Goal: Transaction & Acquisition: Purchase product/service

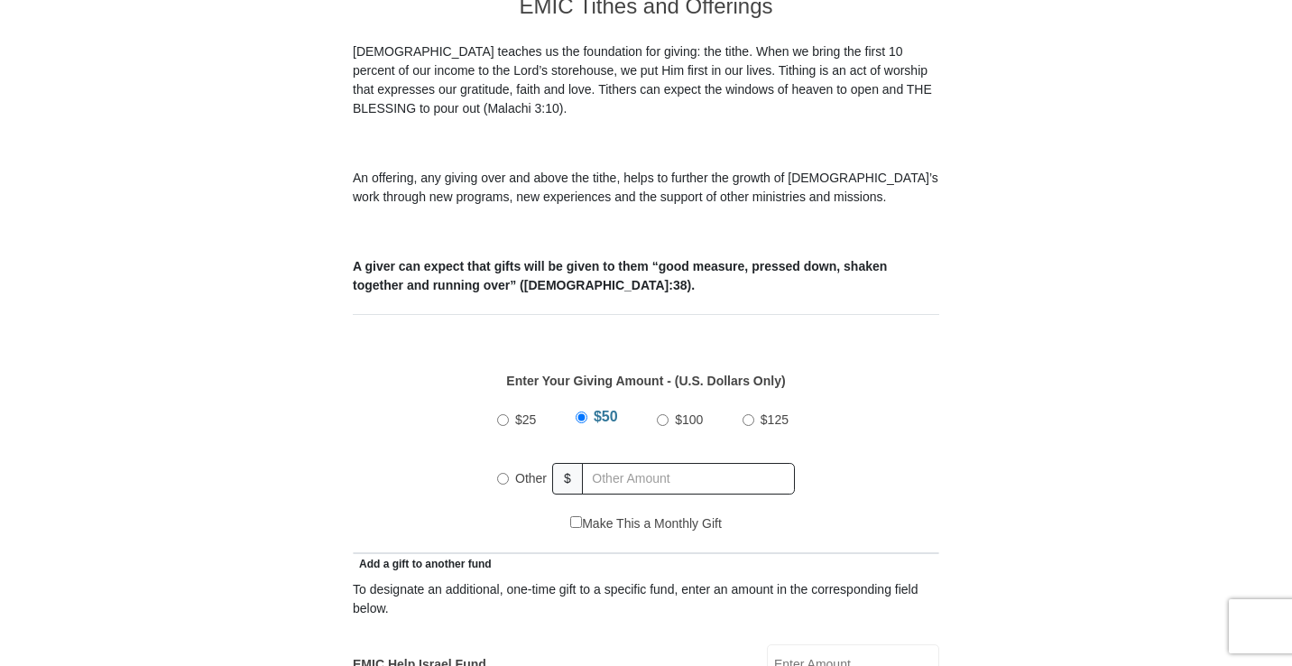
click at [508, 473] on input "Other" at bounding box center [503, 479] width 12 height 12
radio input "true"
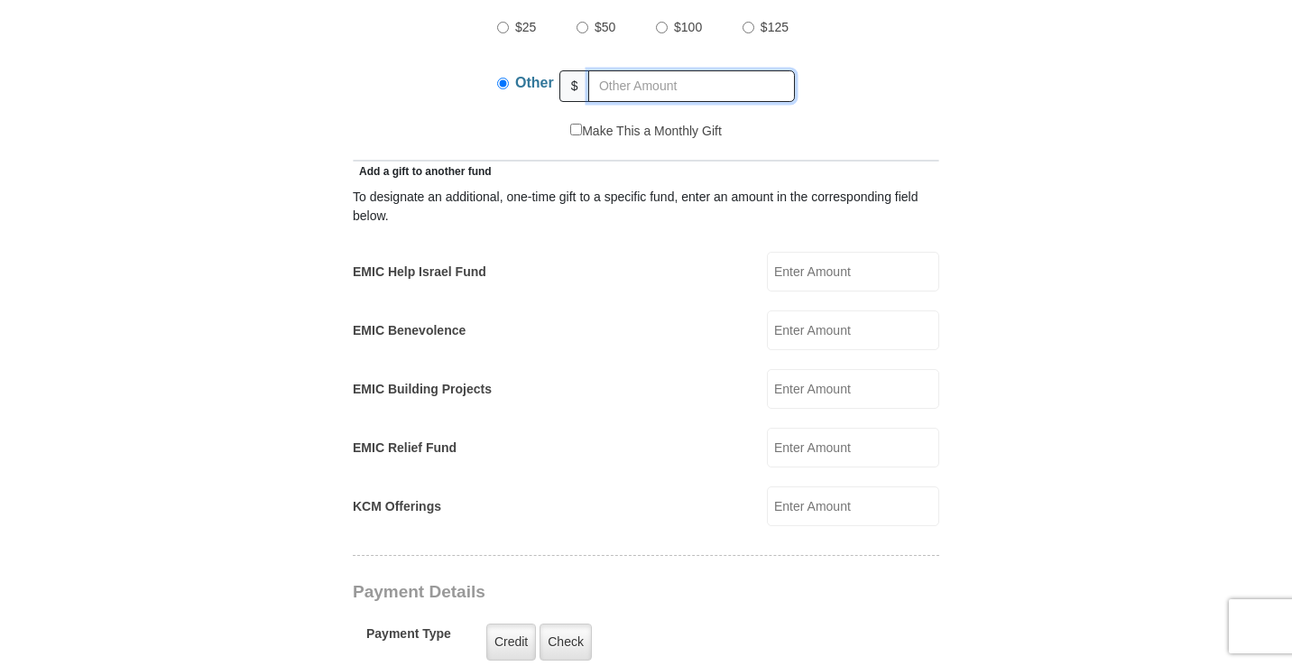
scroll to position [921, 0]
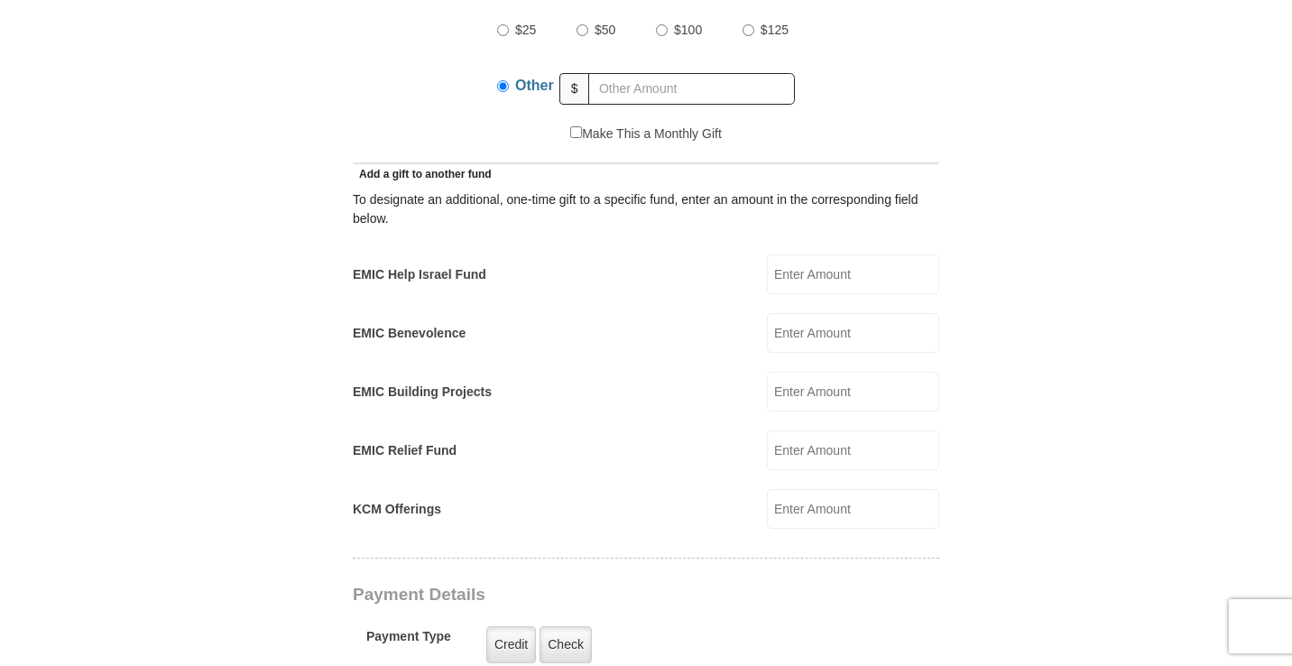
click at [274, 254] on form "[GEOGRAPHIC_DATA][DEMOGRAPHIC_DATA] Online Giving Because of gifts like yours, …" at bounding box center [646, 470] width 1029 height 2639
click at [142, 208] on form "[GEOGRAPHIC_DATA][DEMOGRAPHIC_DATA] Online Giving Because of gifts like yours, …" at bounding box center [646, 470] width 1029 height 2639
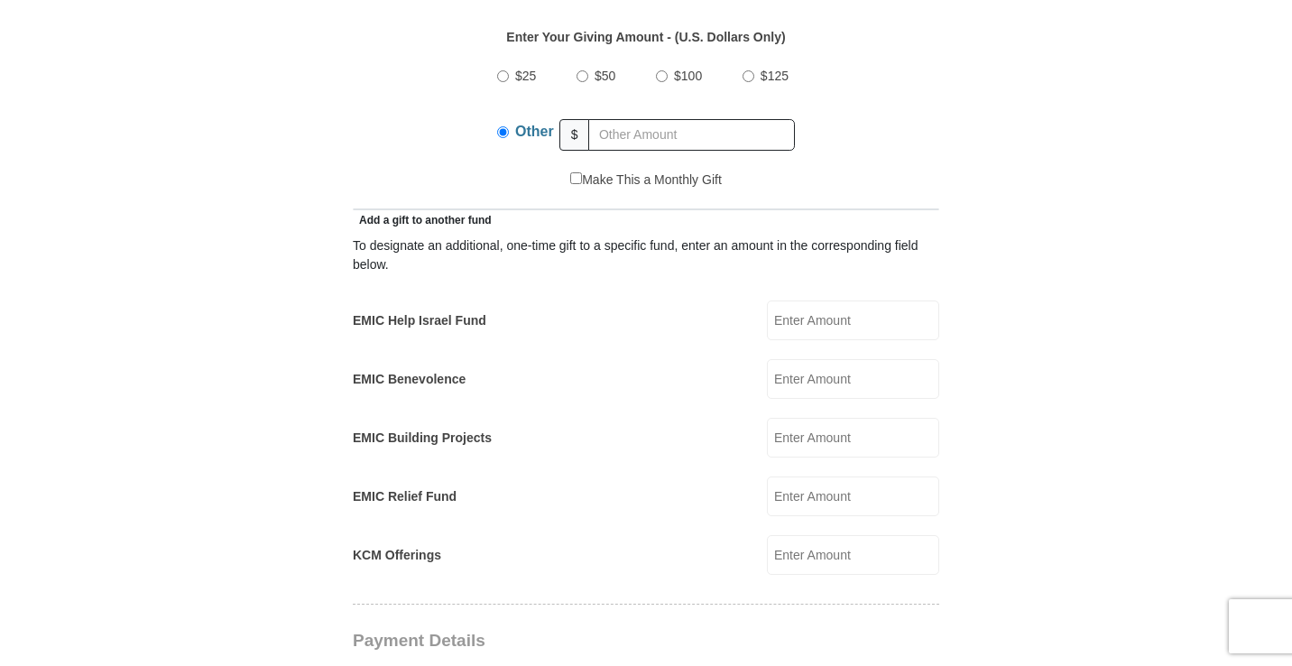
scroll to position [883, 0]
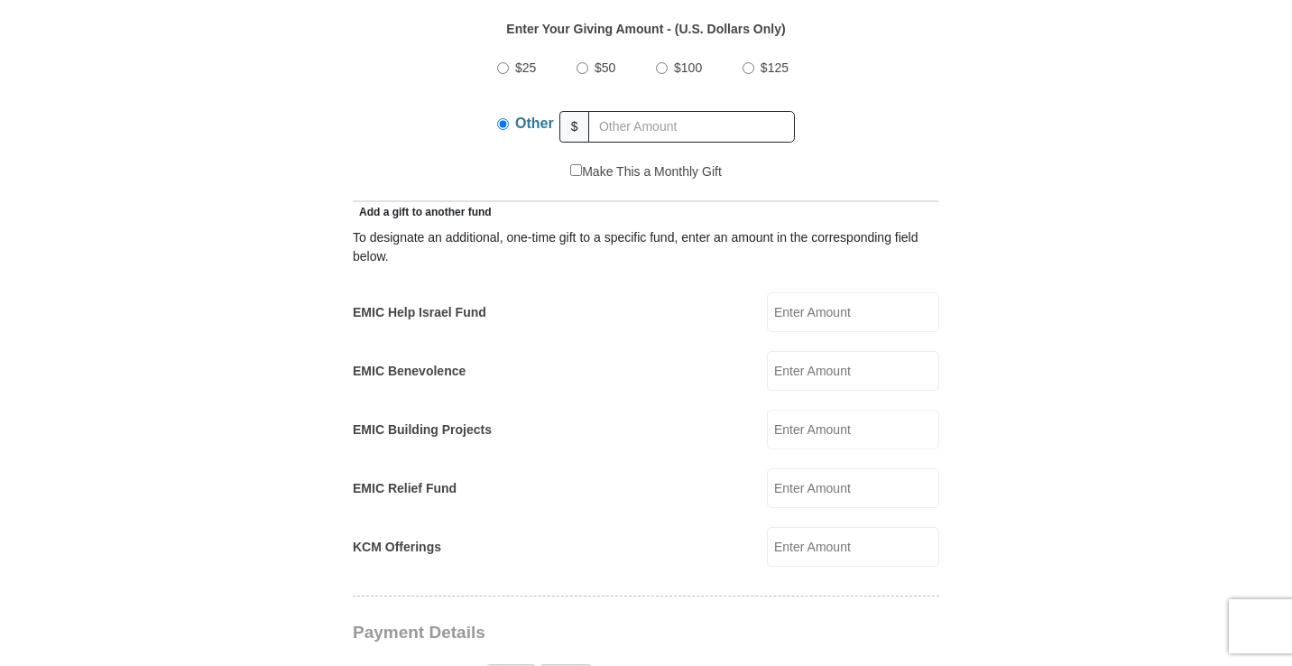
click at [816, 472] on input "EMIC Relief Fund" at bounding box center [853, 488] width 172 height 40
click at [818, 411] on input "EMIC Building Projects" at bounding box center [853, 430] width 172 height 40
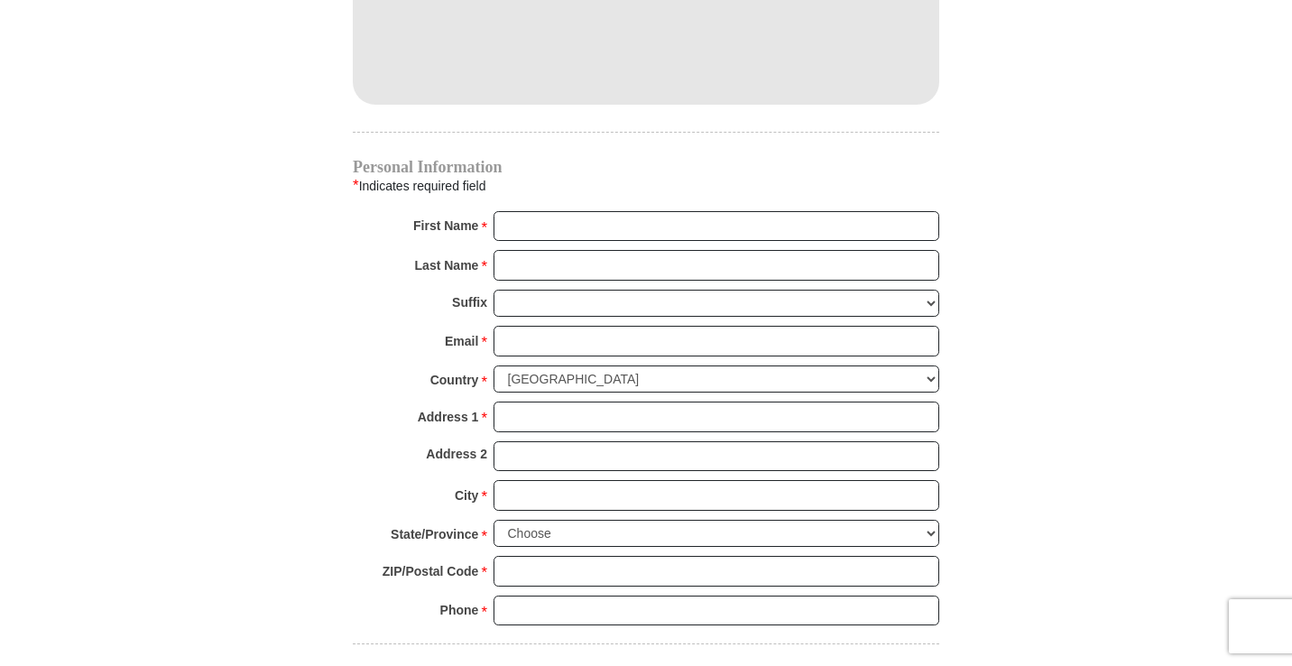
scroll to position [1727, 0]
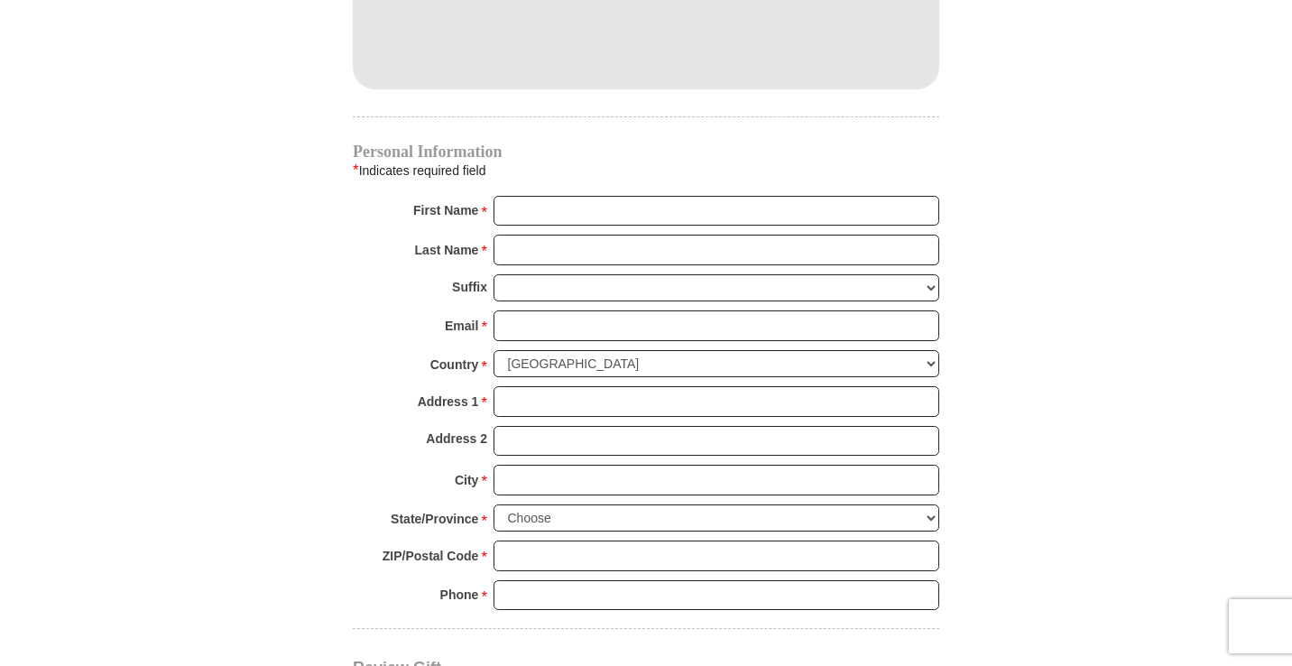
type input "15.00"
click at [530, 310] on input "Email *" at bounding box center [717, 325] width 446 height 31
type input "[EMAIL_ADDRESS][DOMAIN_NAME]"
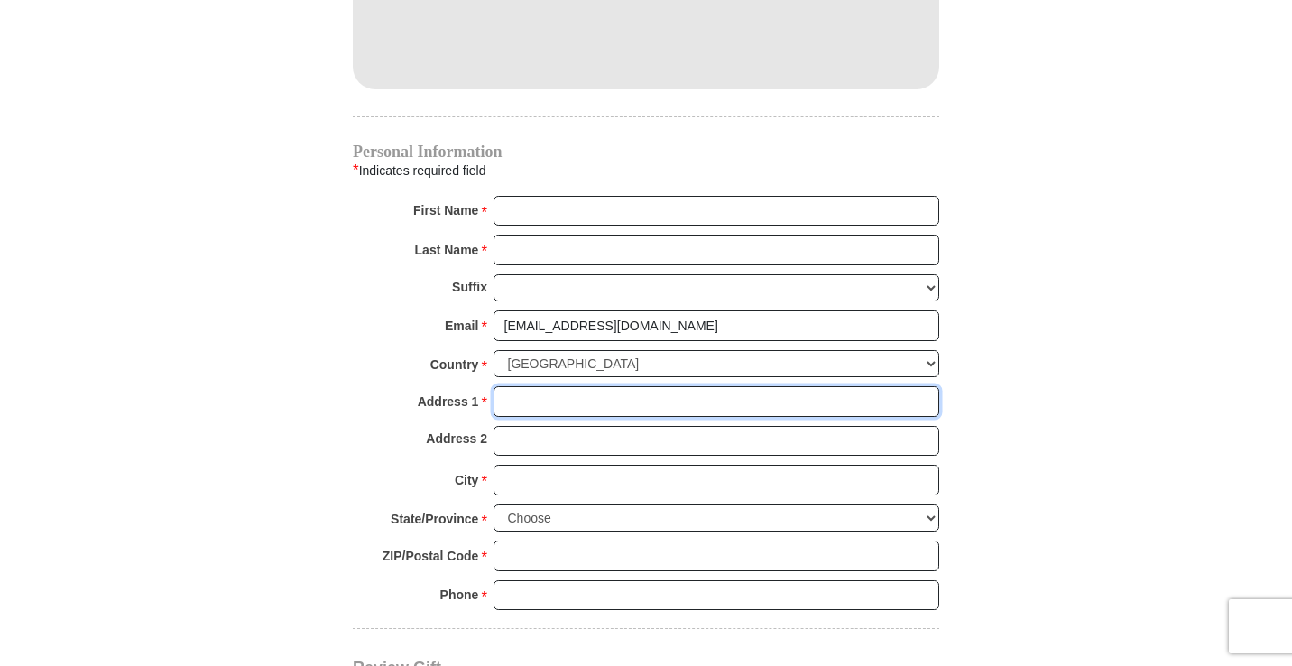
type input "[STREET_ADDRESS][US_STATE]"
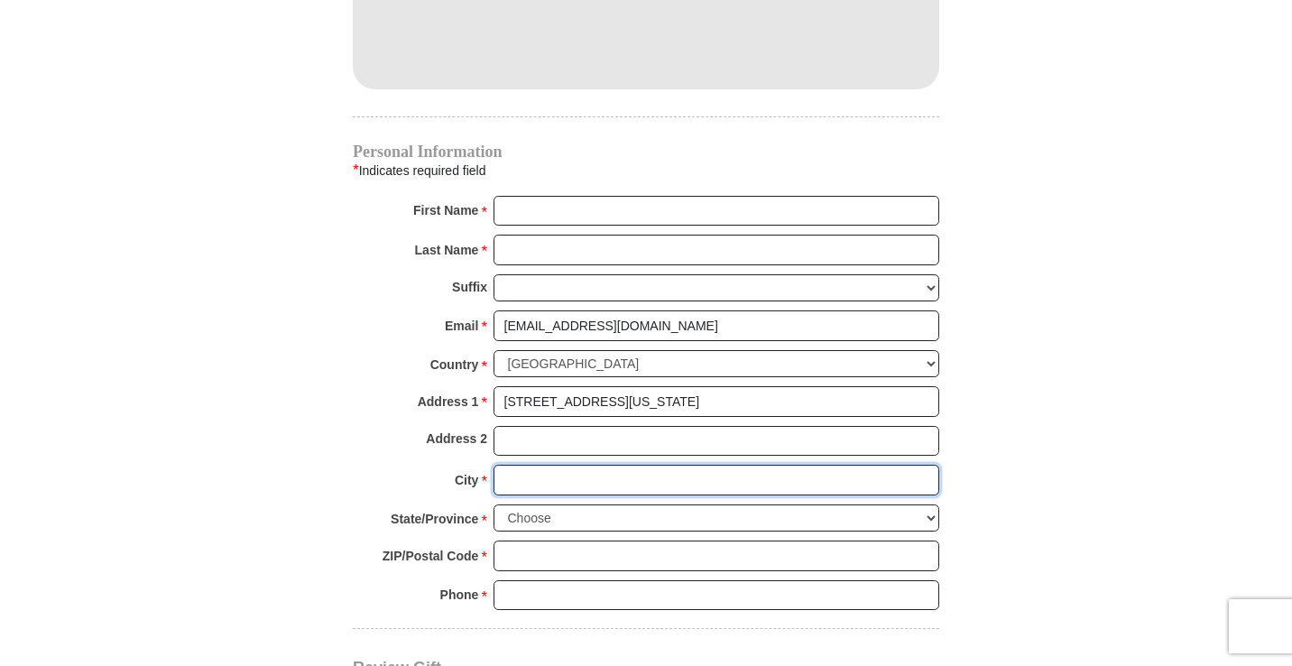
type input "Lakeland"
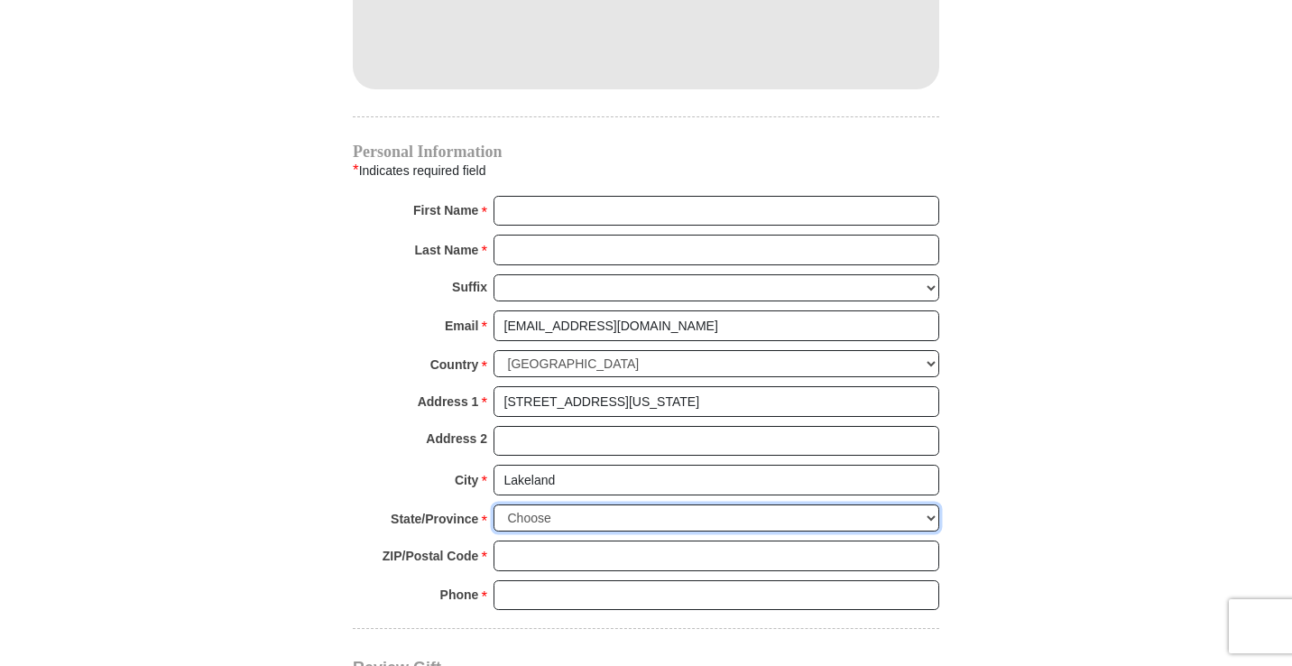
select select "FL"
type input "33803"
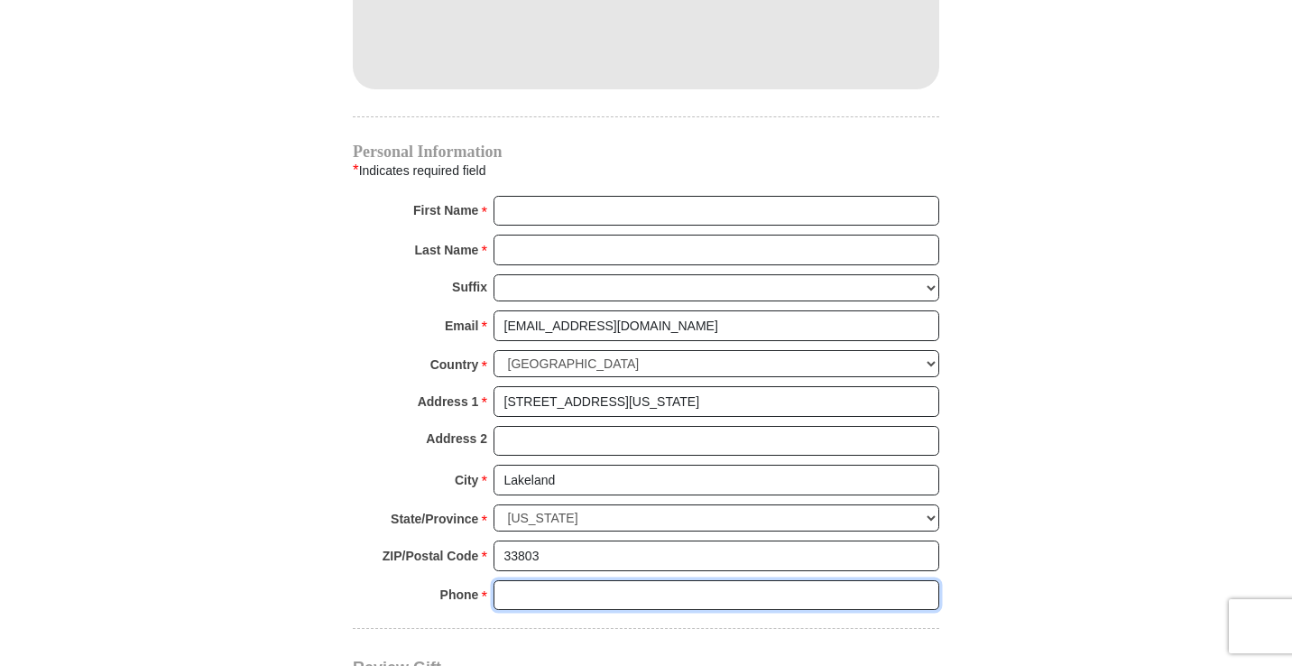
type input "8633702167"
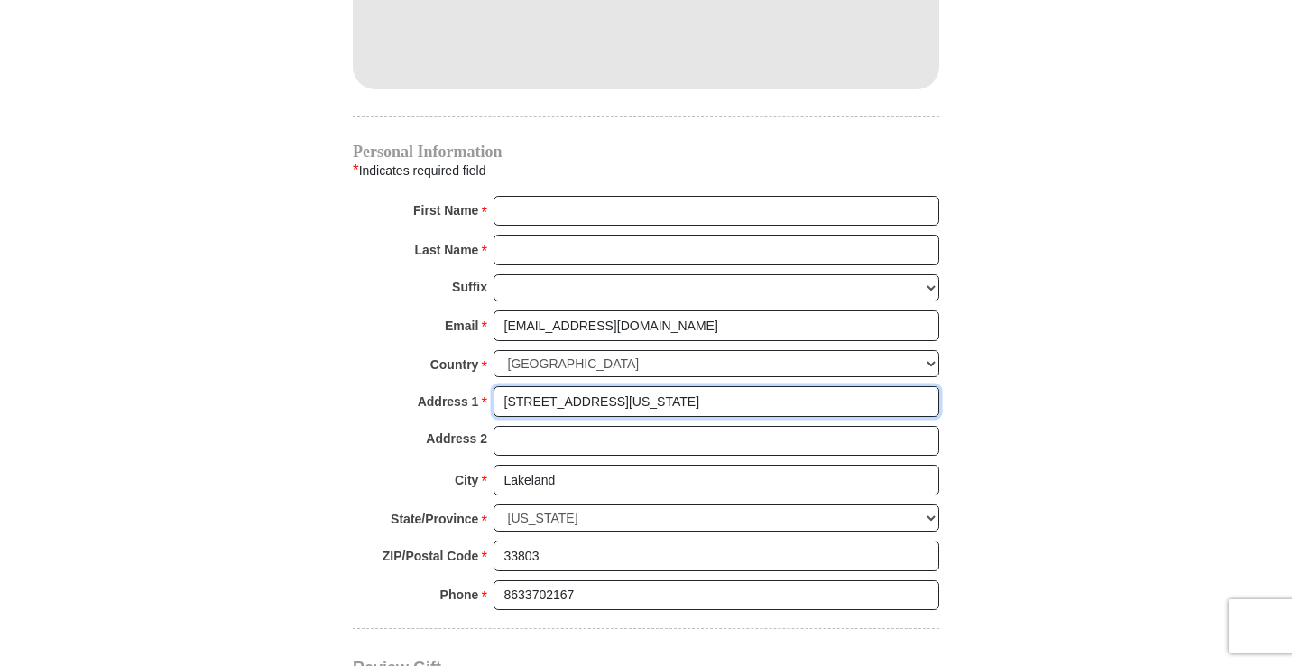
click at [654, 386] on input "[STREET_ADDRESS][US_STATE]" at bounding box center [717, 401] width 446 height 31
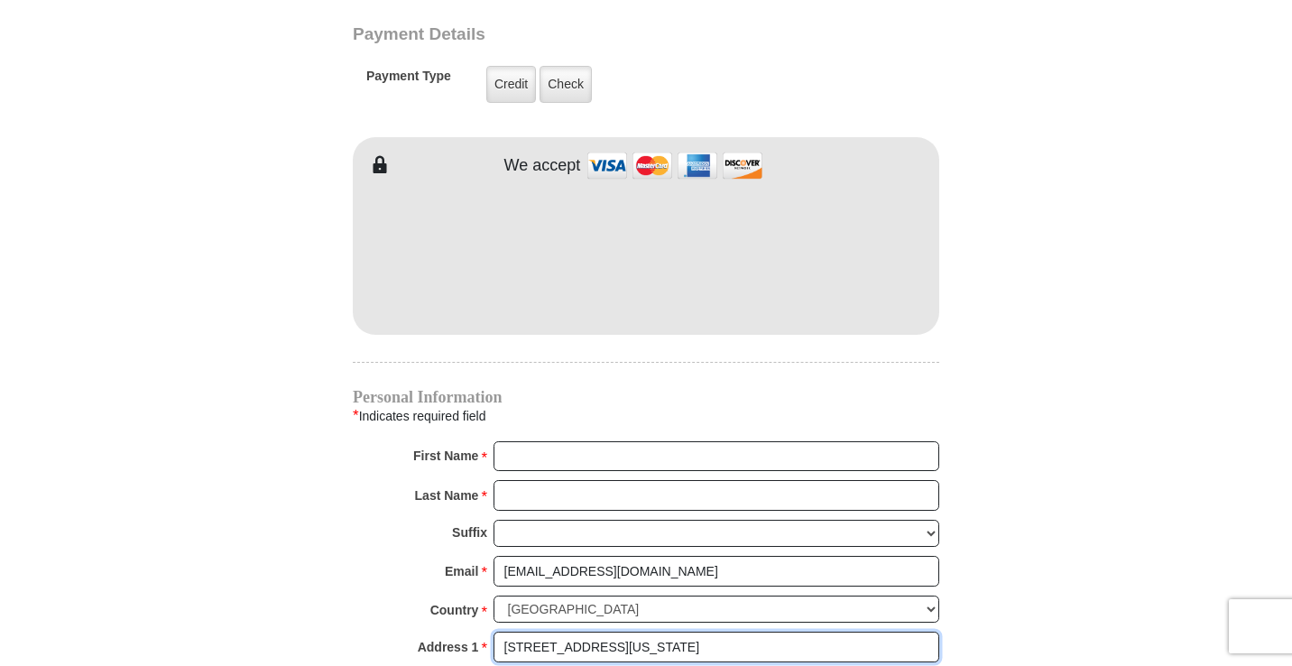
scroll to position [1507, 0]
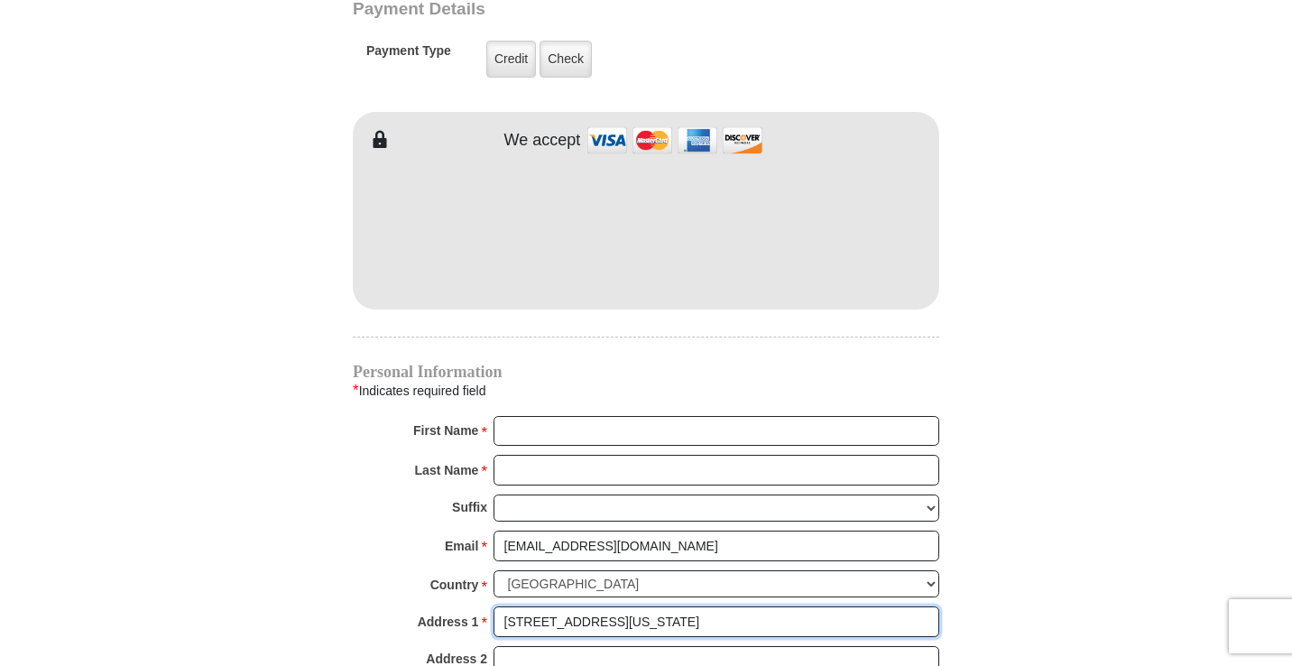
type input "[STREET_ADDRESS][US_STATE]"
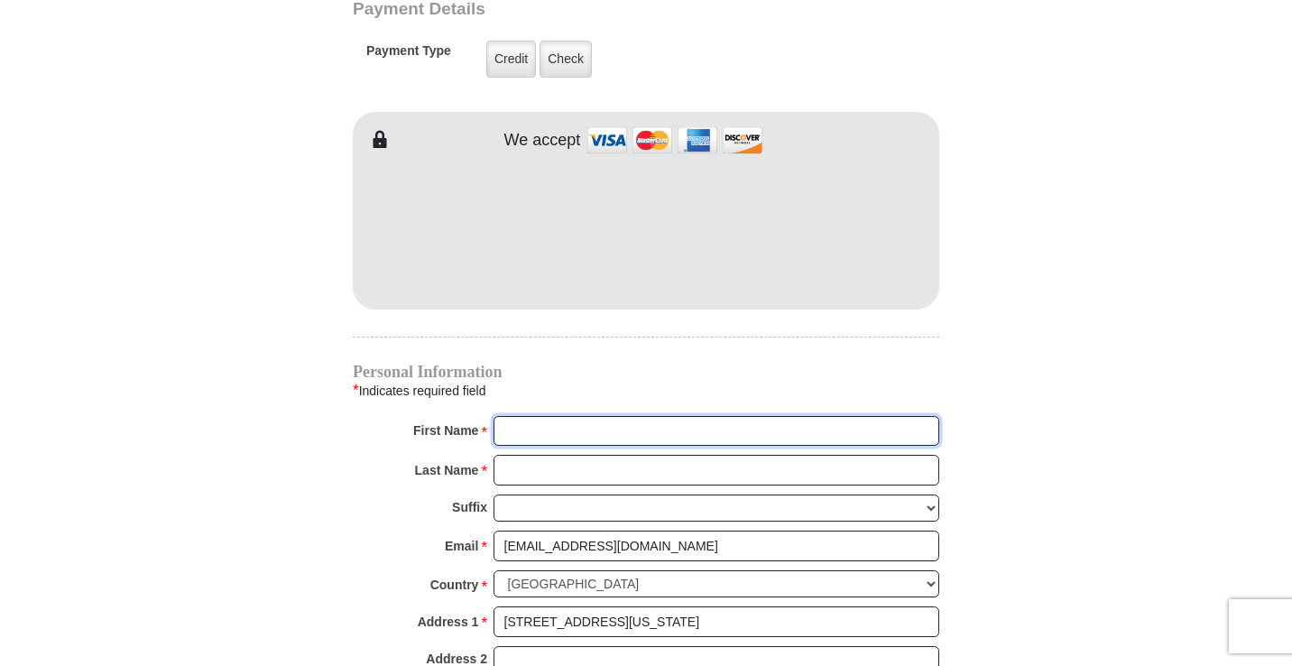
click at [546, 416] on input "First Name *" at bounding box center [717, 431] width 446 height 31
type input "[PERSON_NAME]"
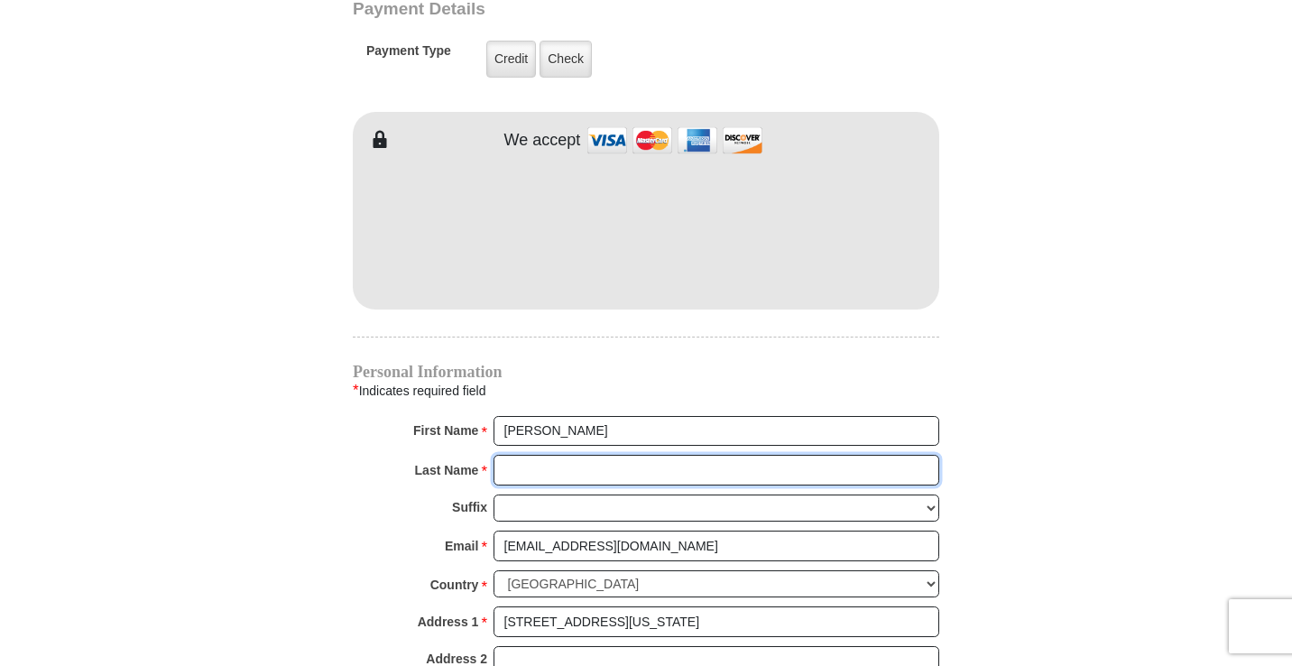
type input "[PERSON_NAME]"
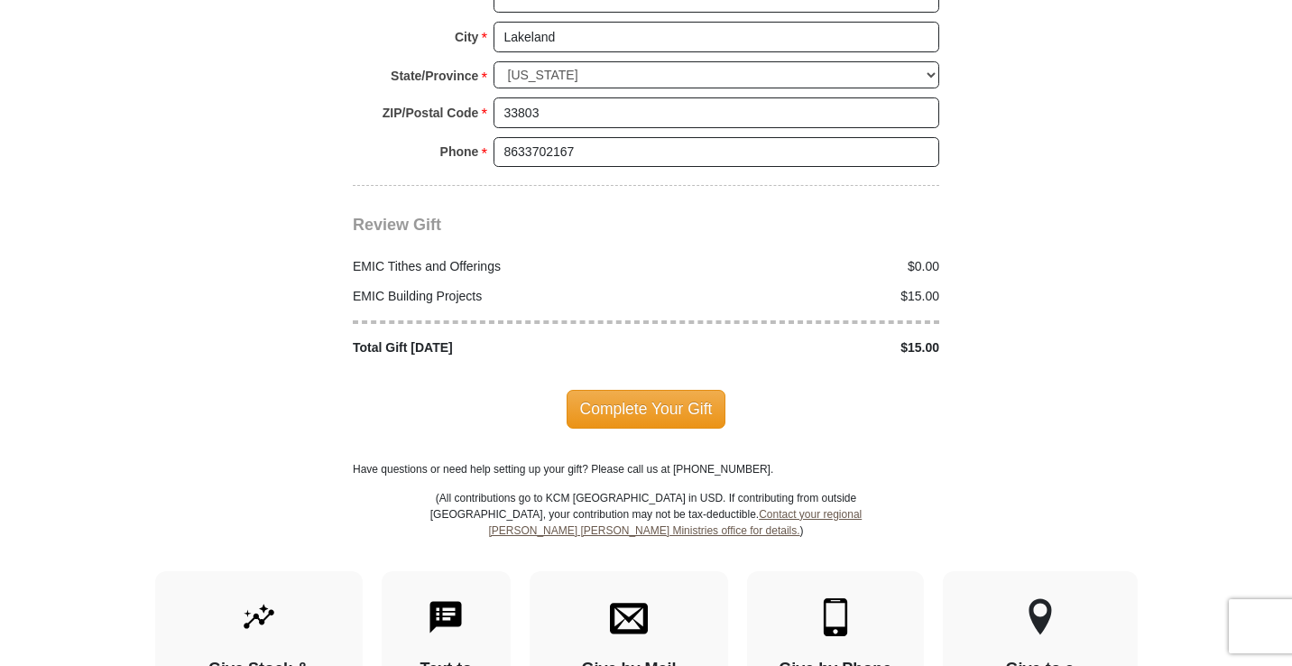
scroll to position [2199, 0]
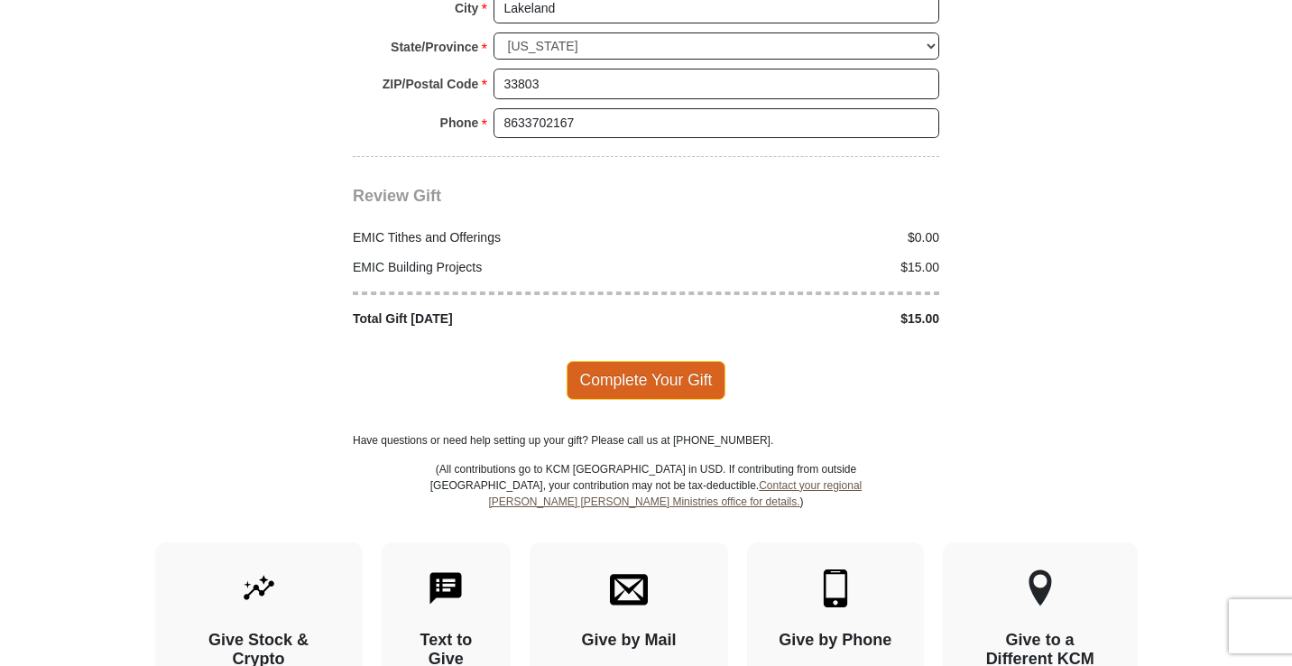
click at [656, 361] on span "Complete Your Gift" at bounding box center [647, 380] width 160 height 38
